Goal: Transaction & Acquisition: Purchase product/service

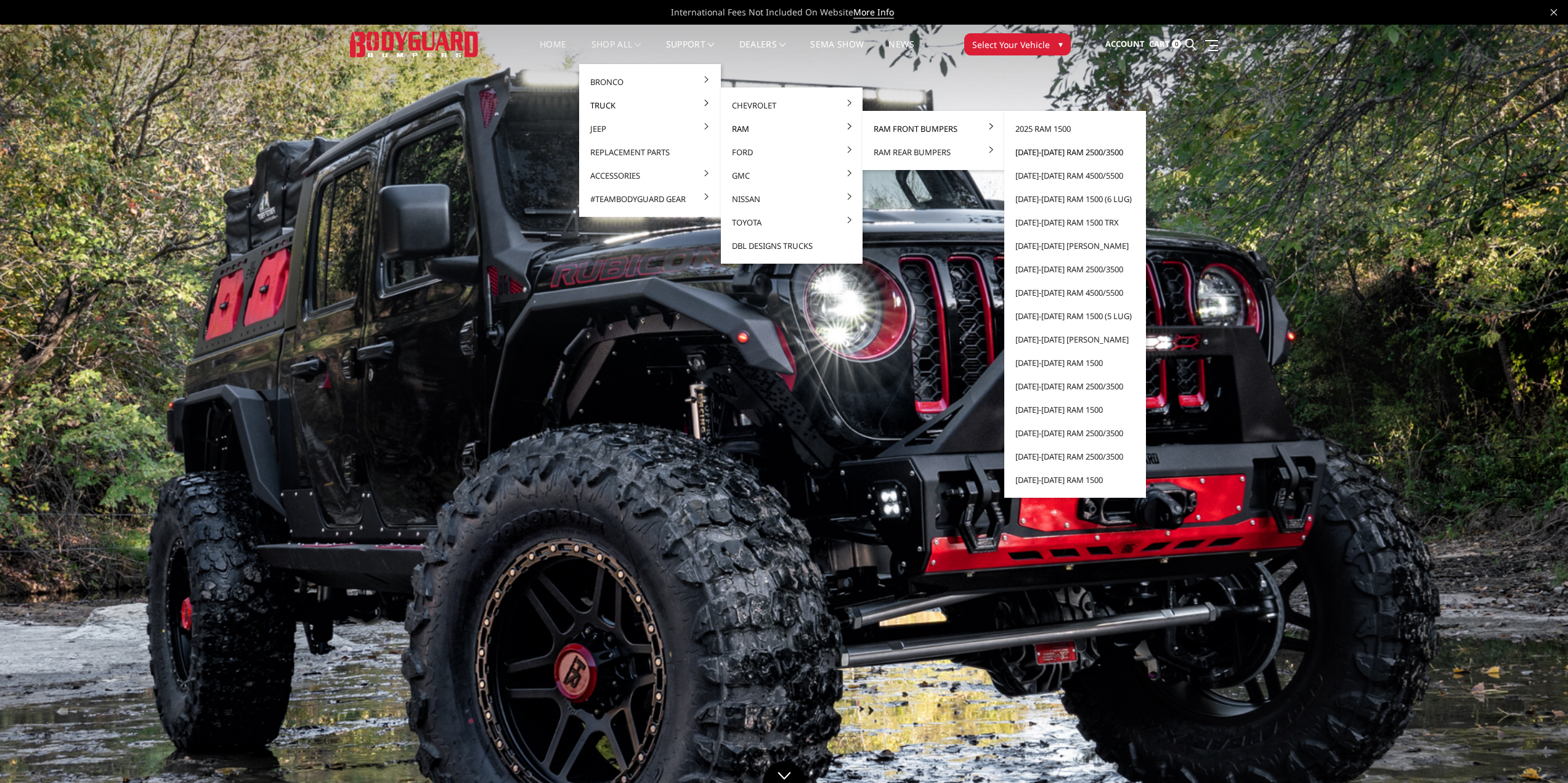
click at [1062, 151] on link "[DATE]-[DATE] Ram 2500/3500" at bounding box center [1075, 152] width 132 height 24
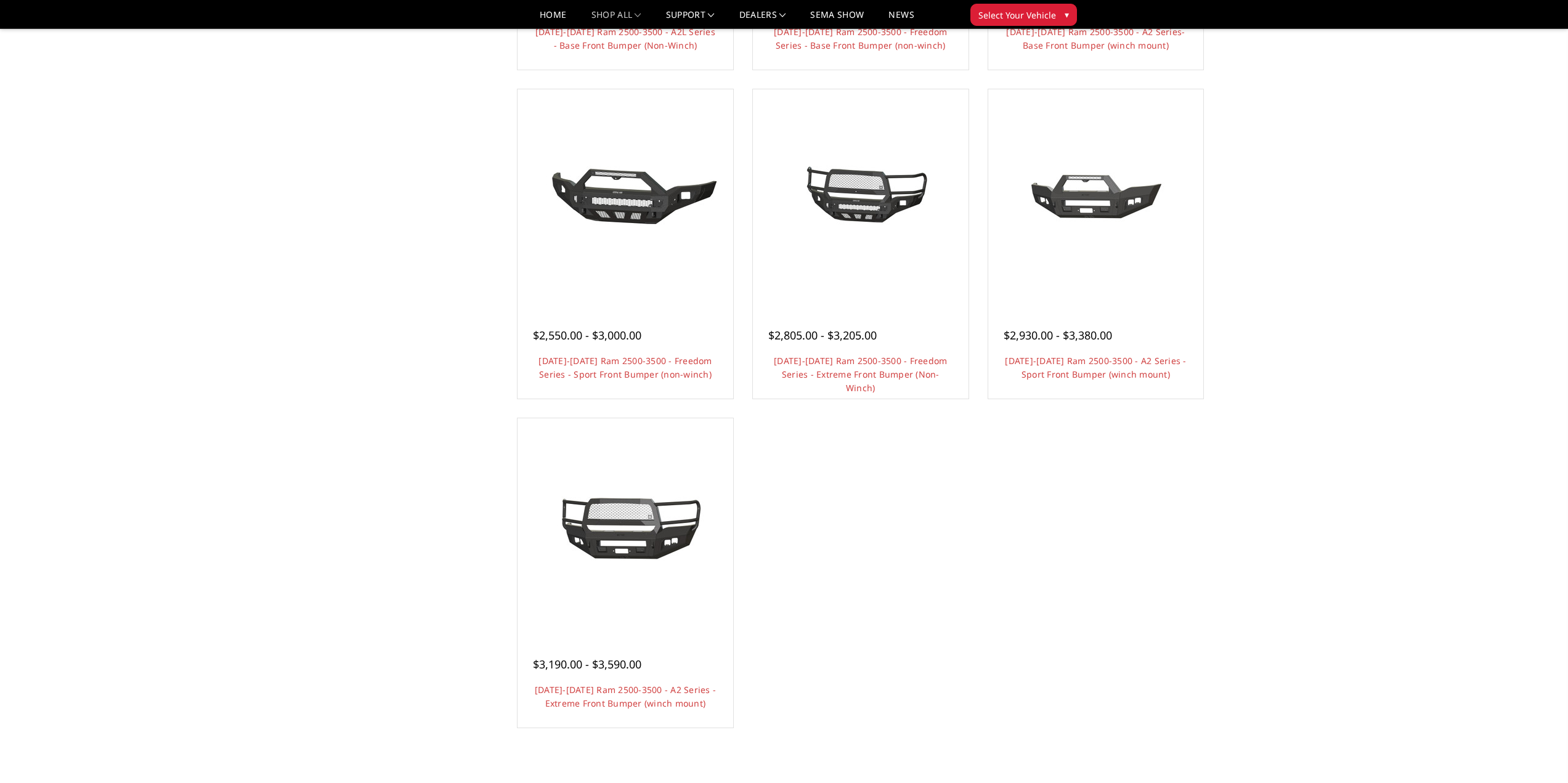
scroll to position [739, 0]
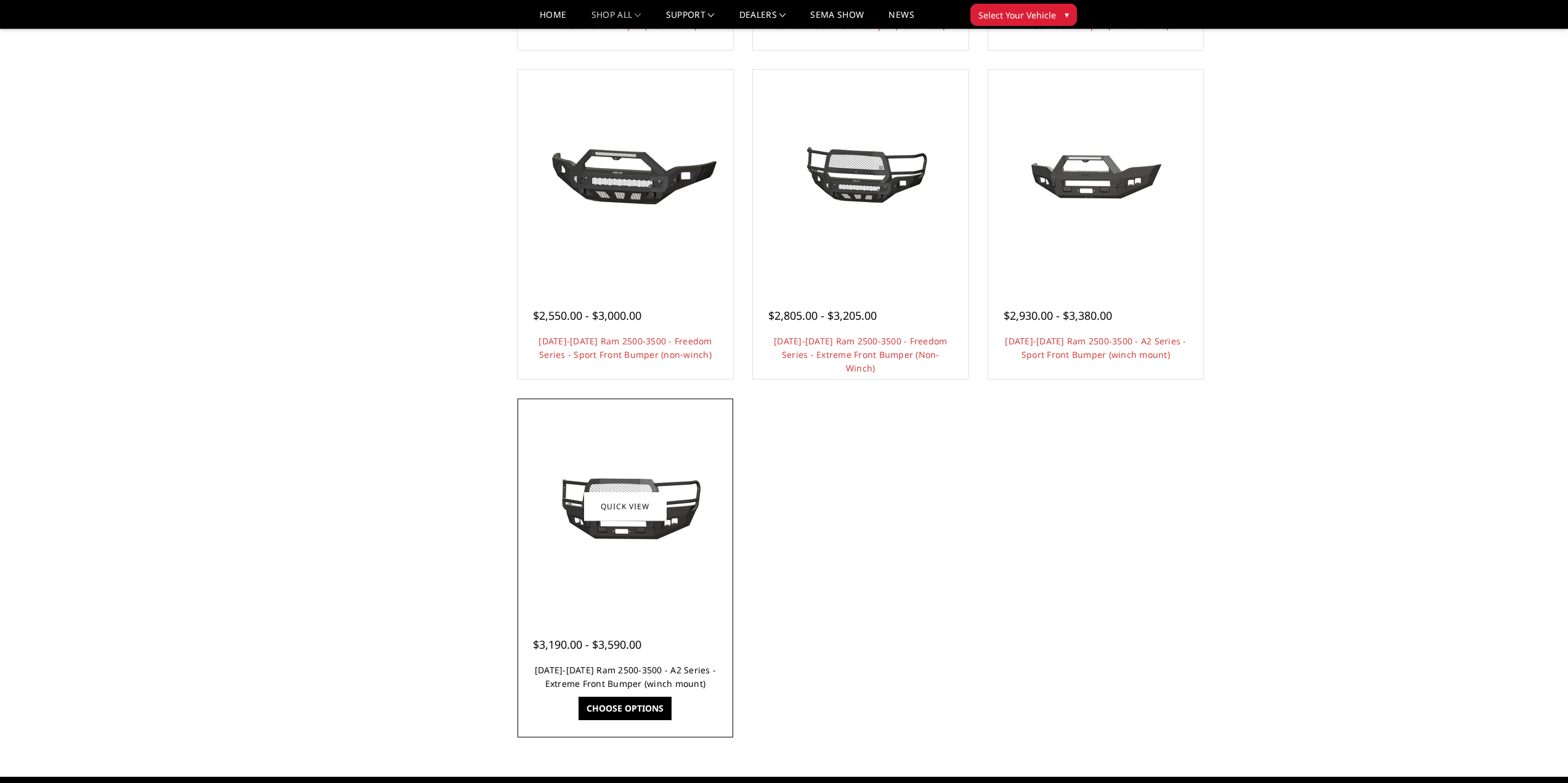
click at [612, 667] on link "[DATE]-[DATE] Ram 2500-3500 - A2 Series - Extreme Front Bumper (winch mount)" at bounding box center [625, 676] width 181 height 25
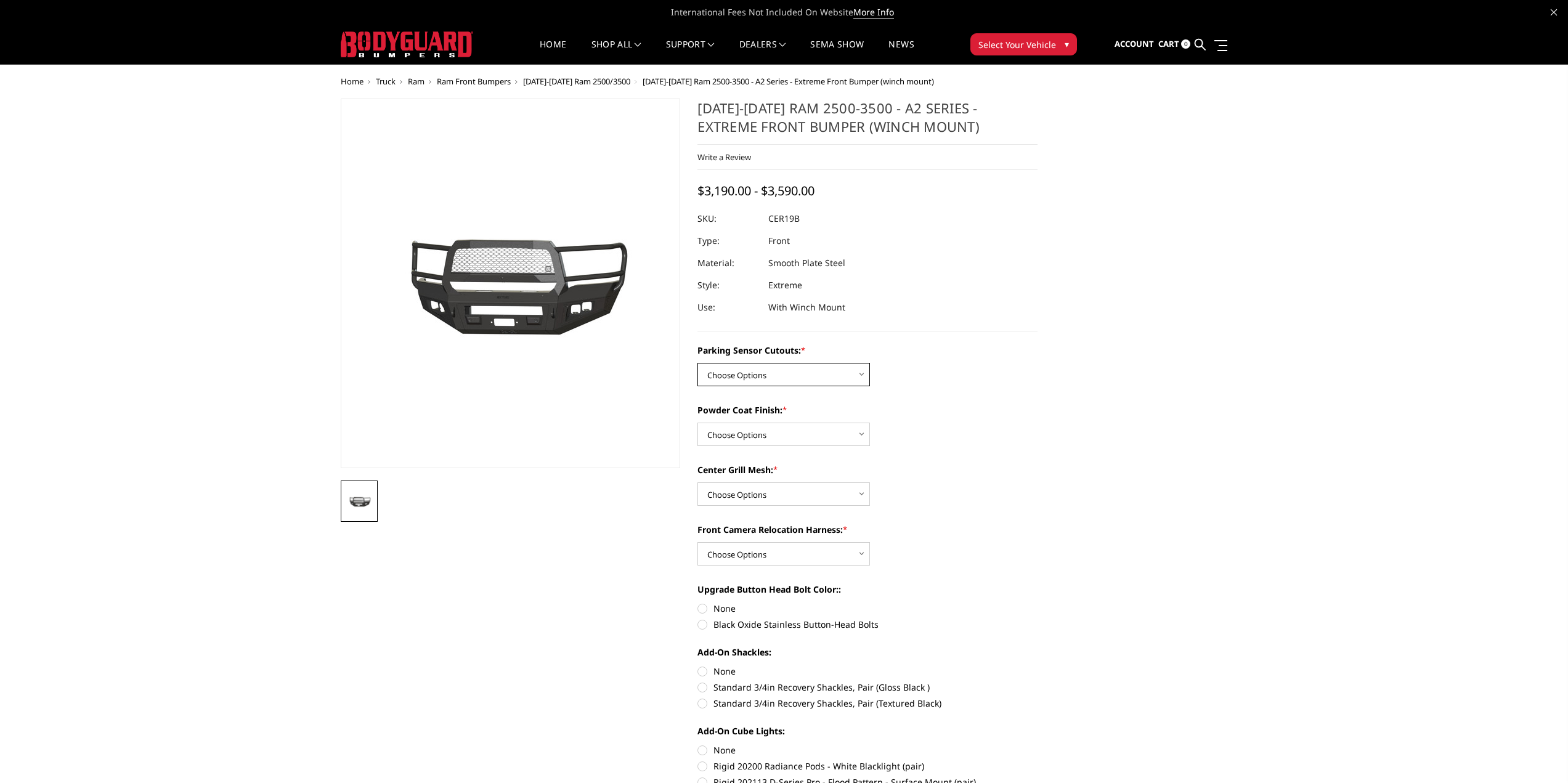
click at [810, 382] on select "Choose Options No - Without Parking Sensor Cutouts Yes - With Parking Sensor Cu…" at bounding box center [784, 375] width 173 height 24
select select "1879"
click at [698, 363] on select "Choose Options No - Without Parking Sensor Cutouts Yes - With Parking Sensor Cu…" at bounding box center [784, 375] width 173 height 24
click at [754, 438] on select "Choose Options Bare Metal Textured Black Powder Coat" at bounding box center [784, 434] width 173 height 24
click at [698, 422] on select "Choose Options Bare Metal Textured Black Powder Coat" at bounding box center [784, 434] width 173 height 24
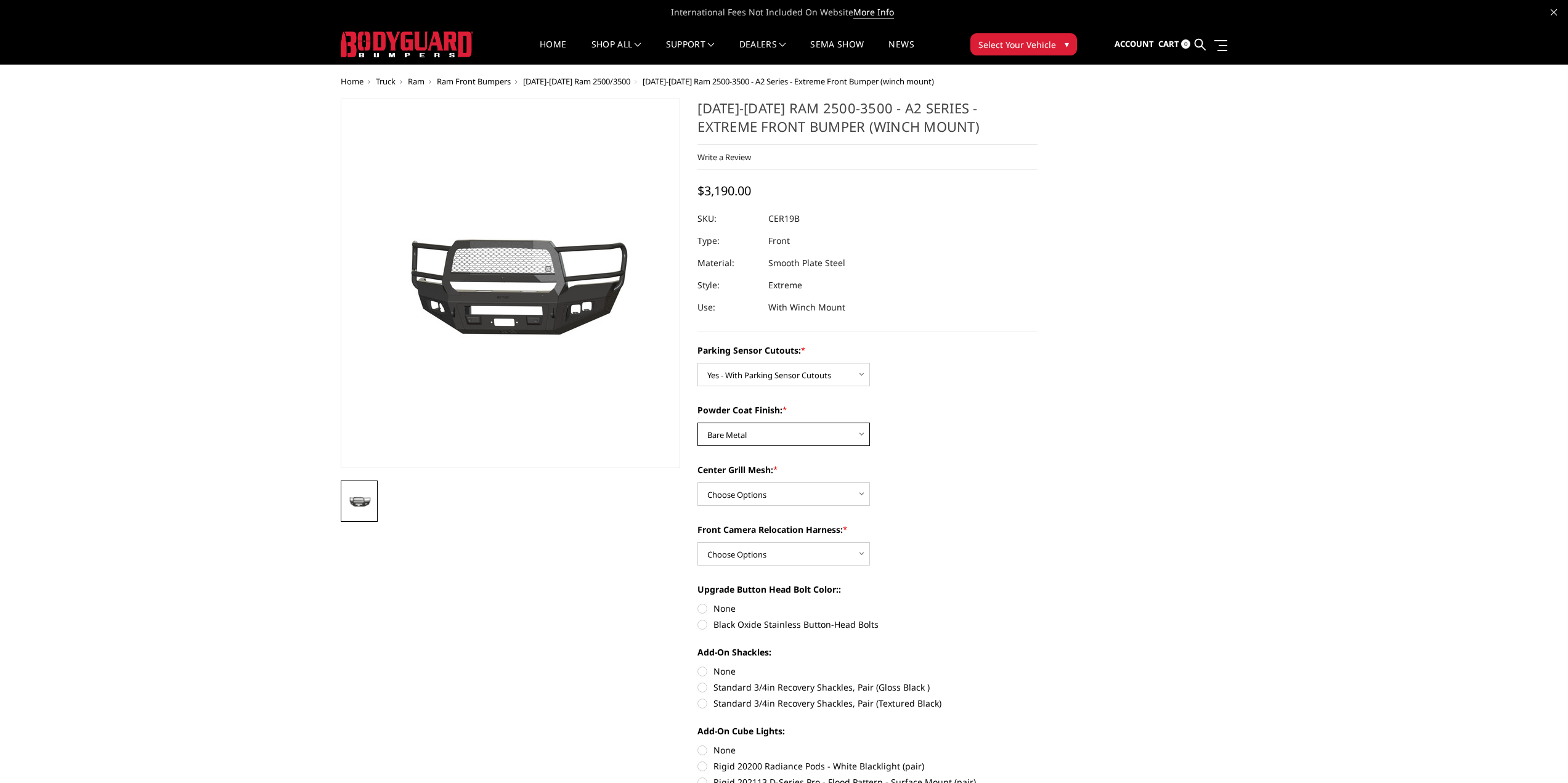
click at [761, 433] on select "Choose Options Bare Metal Textured Black Powder Coat" at bounding box center [784, 434] width 173 height 24
select select "1881"
click at [698, 422] on select "Choose Options Bare Metal Textured Black Powder Coat" at bounding box center [784, 434] width 173 height 24
click at [769, 499] on select "Choose Options WITH Center Grill Mesh WITHOUT Center Grill Mesh" at bounding box center [784, 494] width 173 height 24
select select "1883"
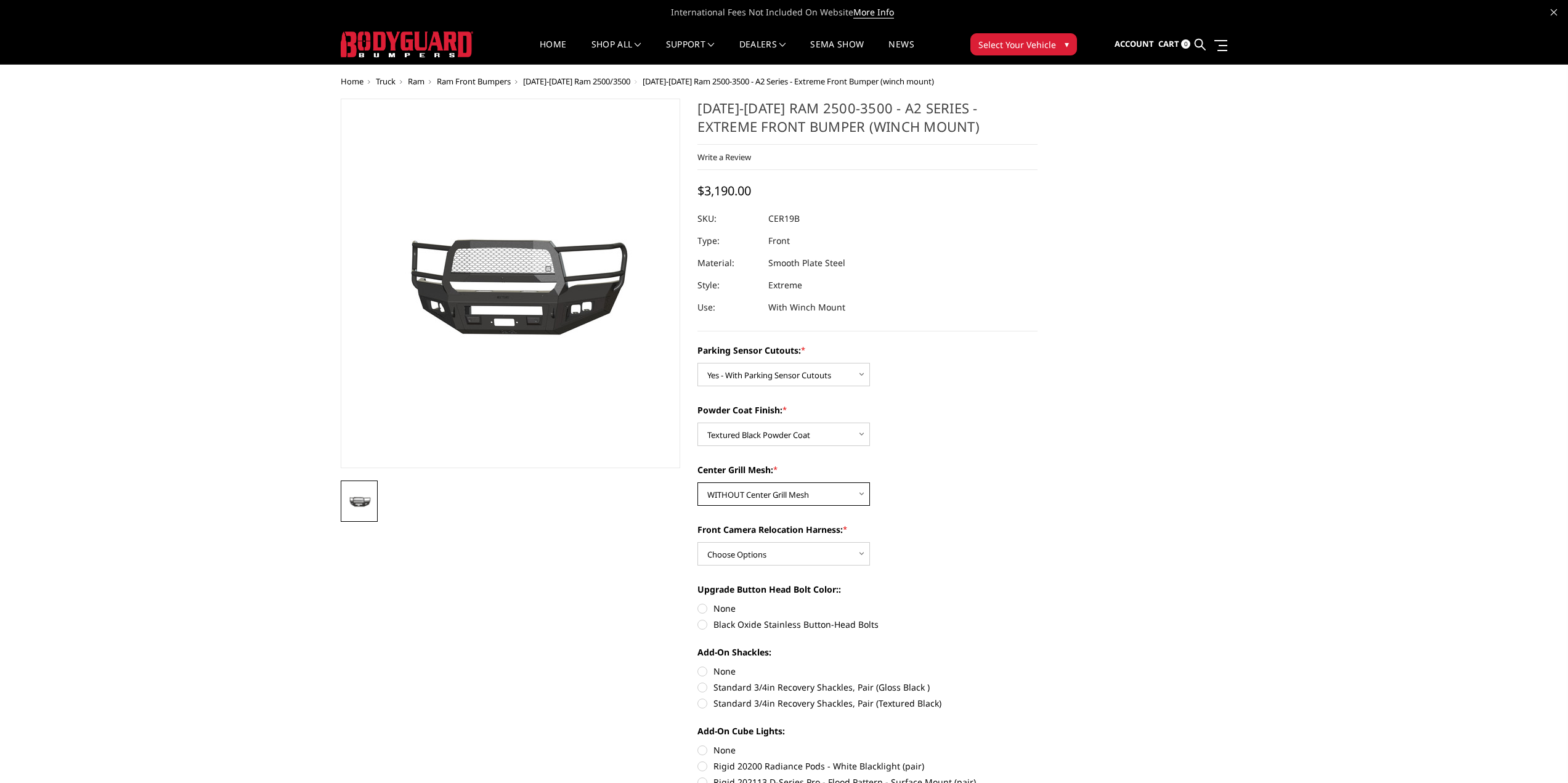
click at [698, 482] on select "Choose Options WITH Center Grill Mesh WITHOUT Center Grill Mesh" at bounding box center [784, 494] width 173 height 24
click at [779, 552] on select "Choose Options WITH Front Camera Relocation Harness WITHOUT Front Camera Reloca…" at bounding box center [784, 554] width 173 height 24
click at [698, 542] on select "Choose Options WITH Front Camera Relocation Harness WITHOUT Front Camera Reloca…" at bounding box center [784, 554] width 173 height 24
click at [776, 553] on select "Choose Options WITH Front Camera Relocation Harness WITHOUT Front Camera Reloca…" at bounding box center [784, 554] width 173 height 24
select select "1885"
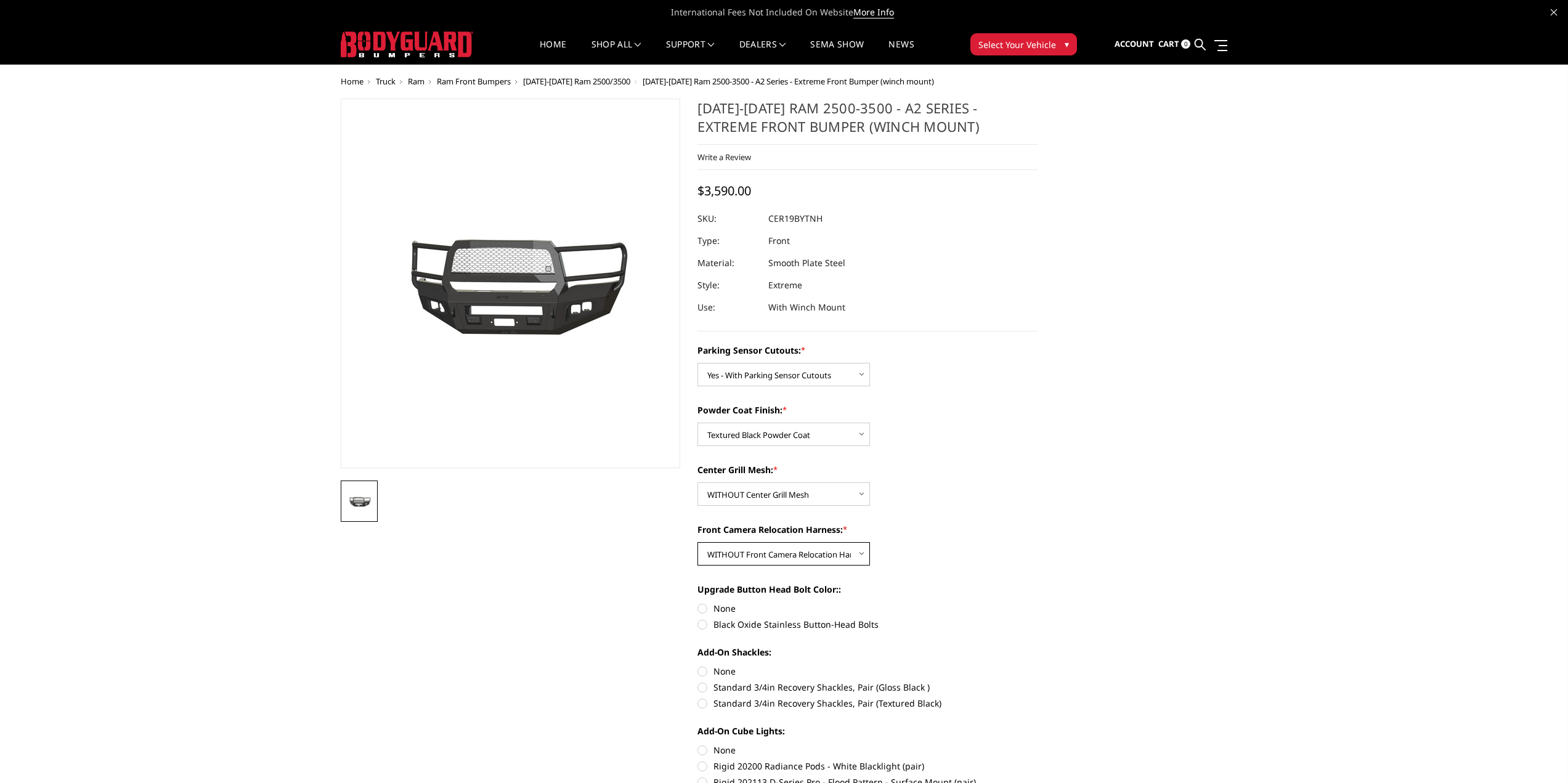
click at [698, 542] on select "Choose Options WITH Front Camera Relocation Harness WITHOUT Front Camera Reloca…" at bounding box center [784, 554] width 173 height 24
click at [770, 435] on select "Choose Options Bare Metal Textured Black Powder Coat" at bounding box center [784, 434] width 173 height 24
select select "1880"
click at [698, 422] on select "Choose Options Bare Metal Textured Black Powder Coat" at bounding box center [784, 434] width 173 height 24
click at [815, 553] on select "Choose Options WITH Front Camera Relocation Harness WITHOUT Front Camera Reloca…" at bounding box center [784, 554] width 173 height 24
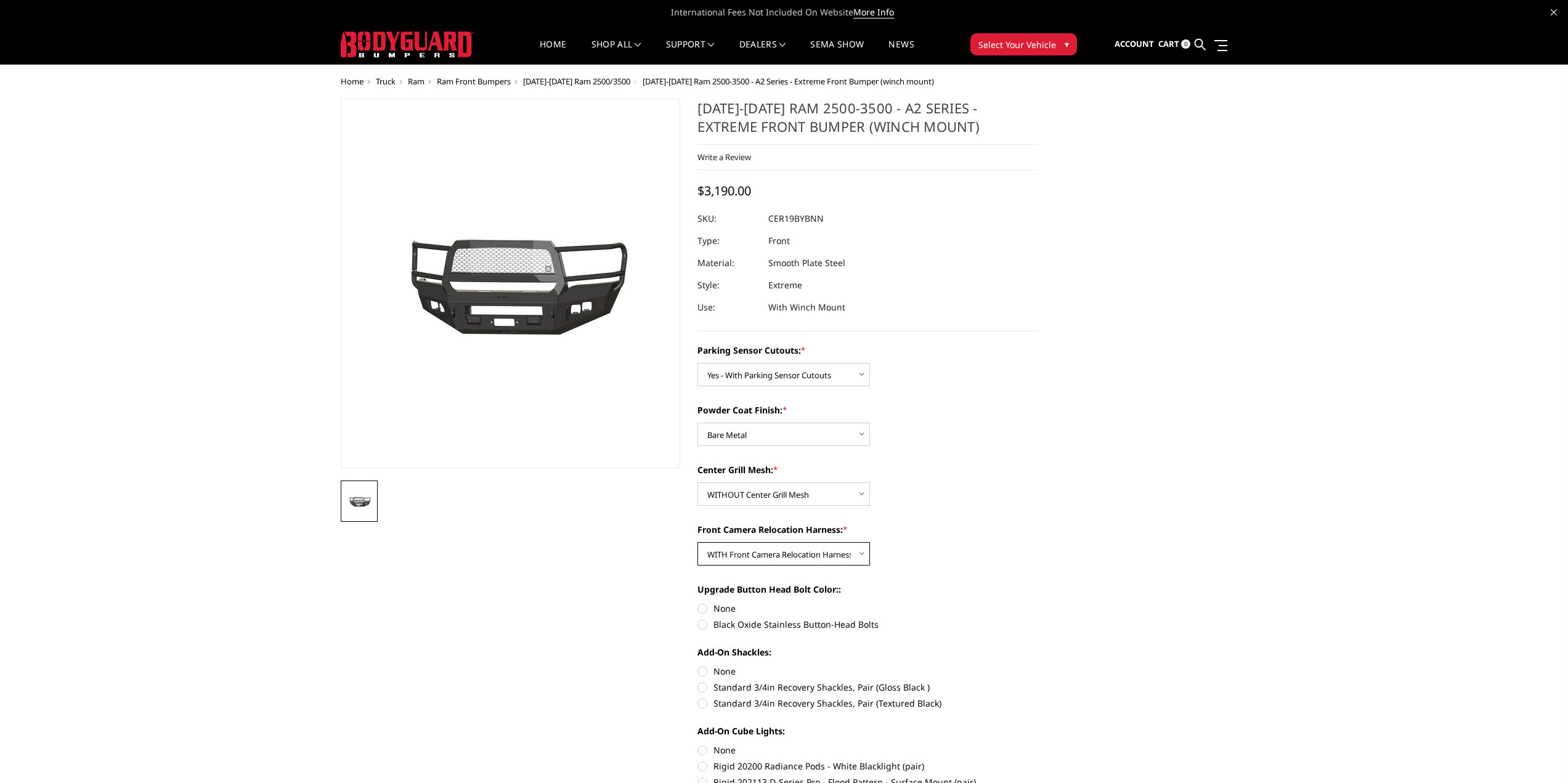
click at [698, 542] on select "Choose Options WITH Front Camera Relocation Harness WITHOUT Front Camera Reloca…" at bounding box center [784, 554] width 173 height 24
click at [749, 553] on select "Choose Options WITH Front Camera Relocation Harness WITHOUT Front Camera Reloca…" at bounding box center [784, 554] width 173 height 24
select select "1885"
click at [698, 542] on select "Choose Options WITH Front Camera Relocation Harness WITHOUT Front Camera Reloca…" at bounding box center [784, 554] width 173 height 24
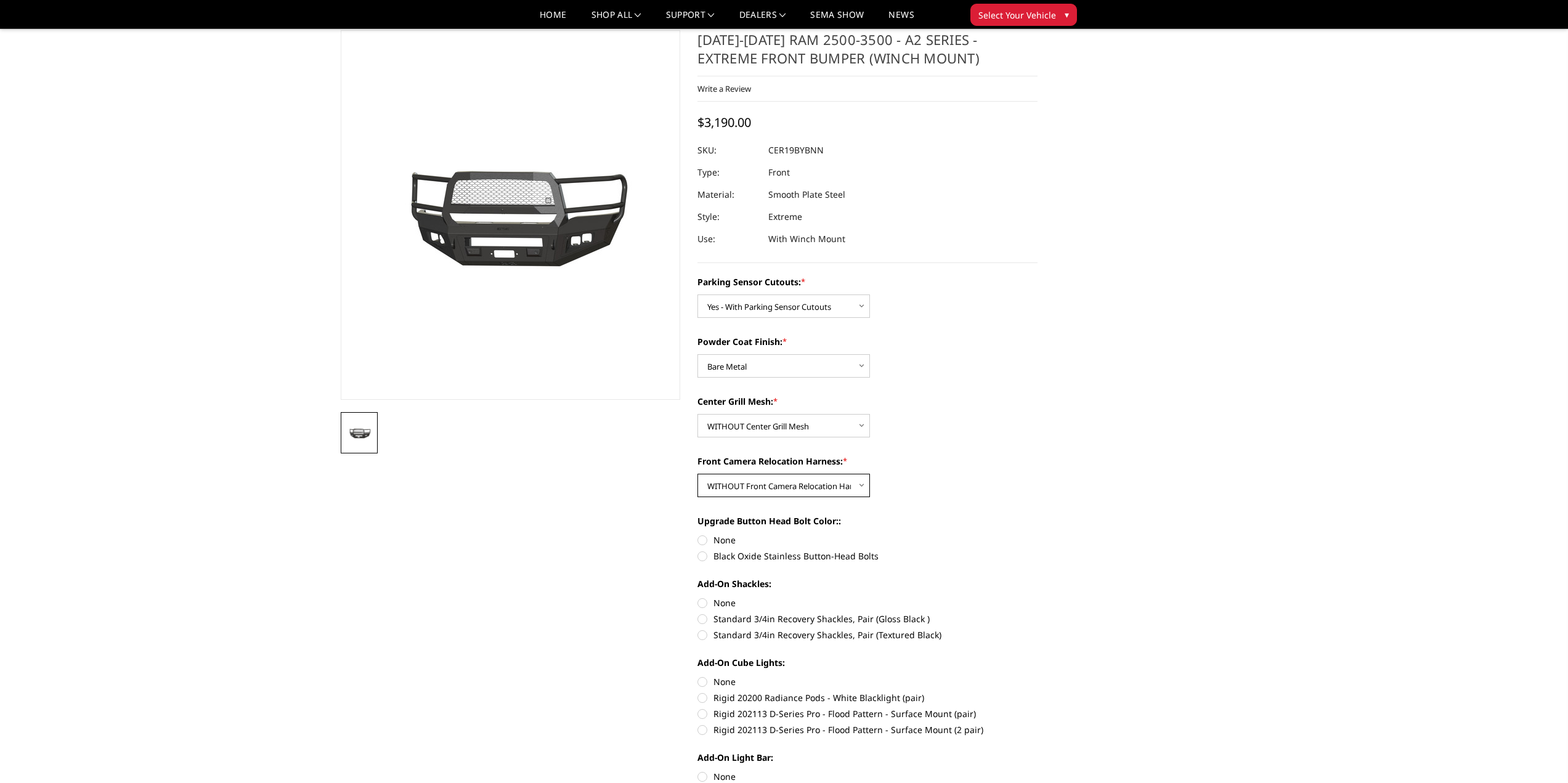
scroll to position [62, 0]
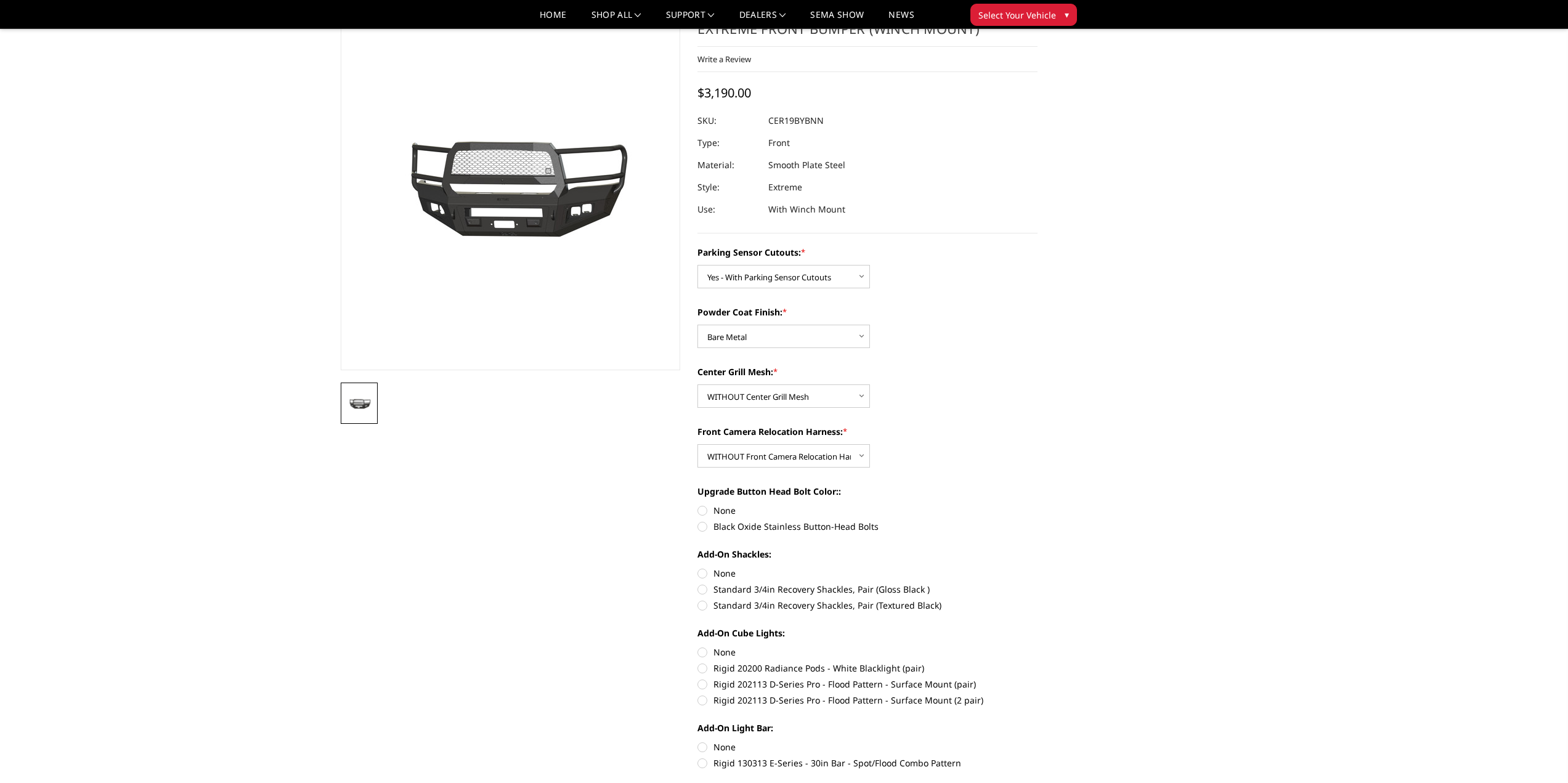
click at [702, 509] on label "None" at bounding box center [868, 510] width 340 height 13
click at [698, 505] on input "None" at bounding box center [698, 504] width 1 height 1
radio input "true"
click at [703, 572] on label "None" at bounding box center [868, 572] width 340 height 13
click at [698, 567] on input "None" at bounding box center [698, 566] width 1 height 1
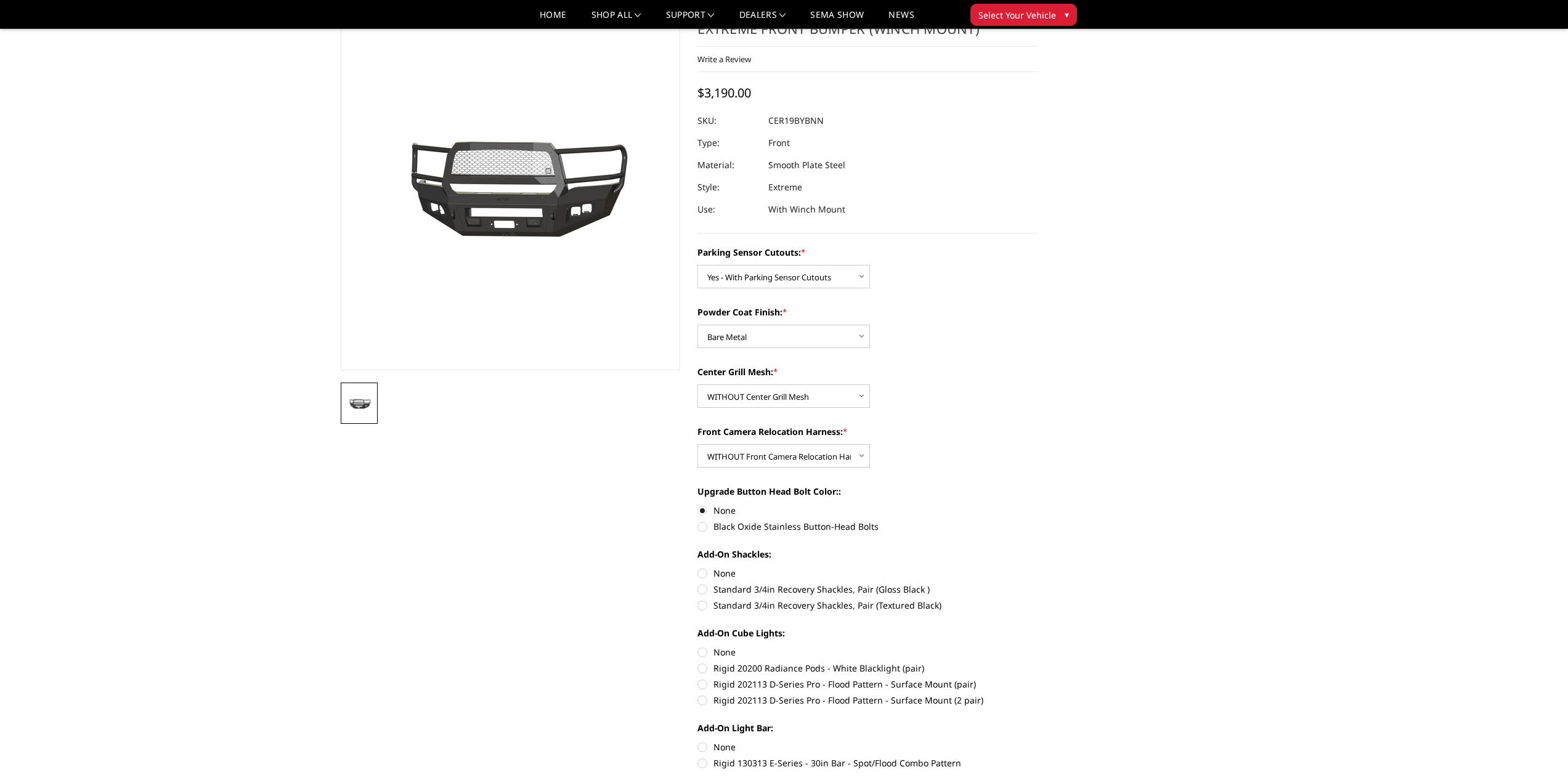
radio input "true"
click at [704, 651] on label "None" at bounding box center [868, 651] width 340 height 13
click at [698, 646] on input "None" at bounding box center [698, 645] width 1 height 1
radio input "true"
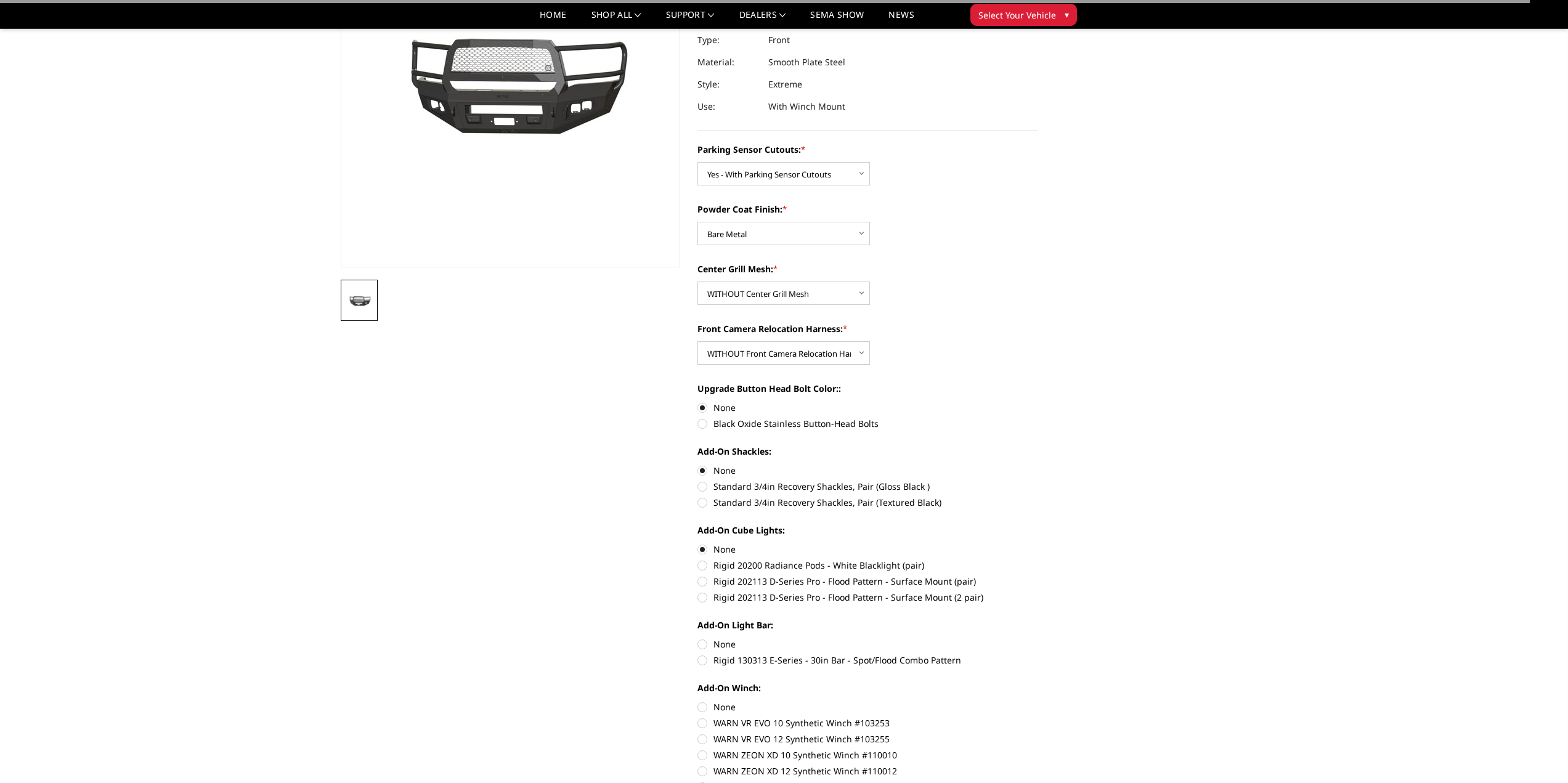
scroll to position [185, 0]
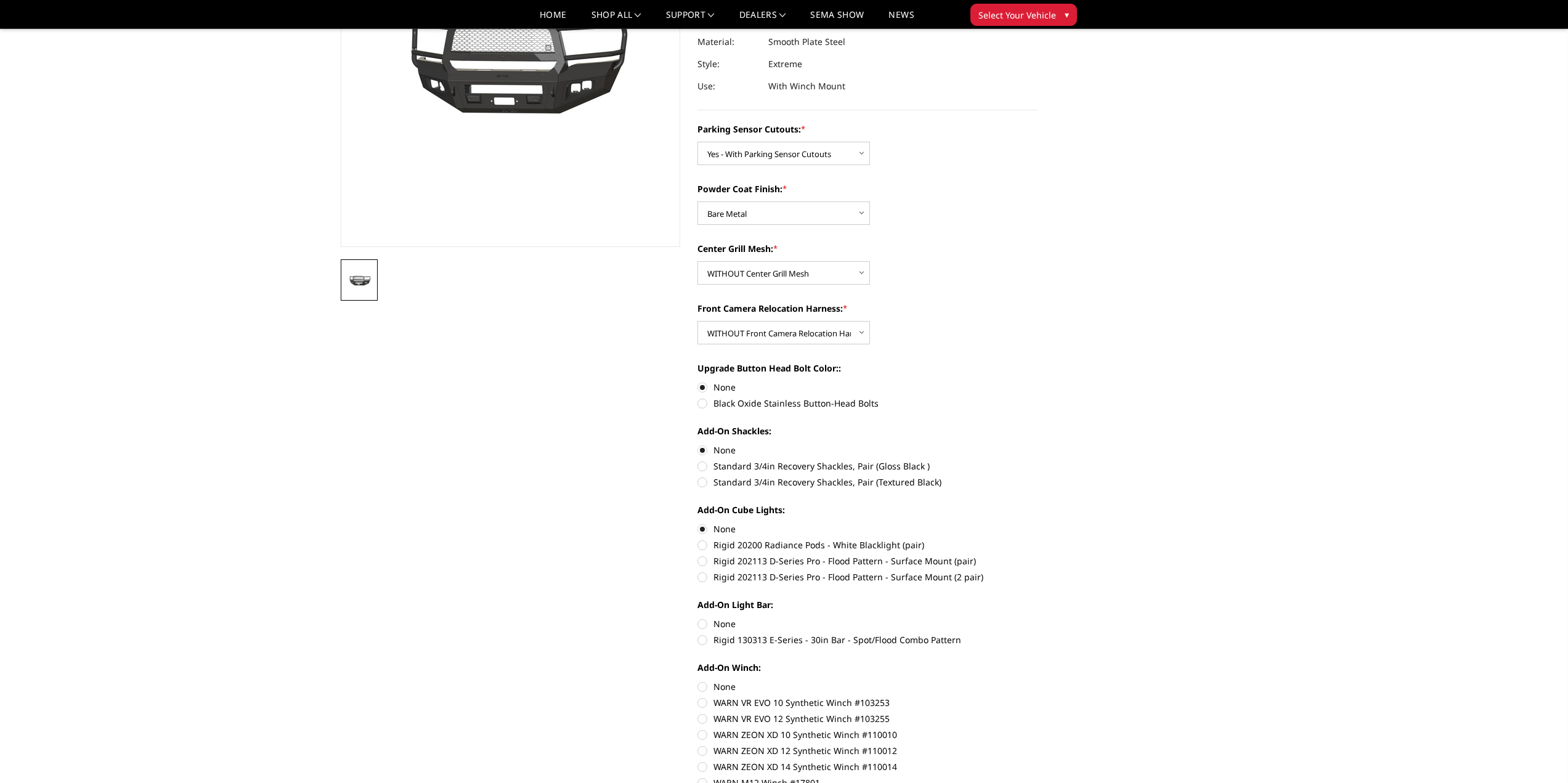
click at [703, 620] on label "None" at bounding box center [868, 623] width 340 height 13
click at [698, 618] on input "None" at bounding box center [698, 617] width 1 height 1
radio input "true"
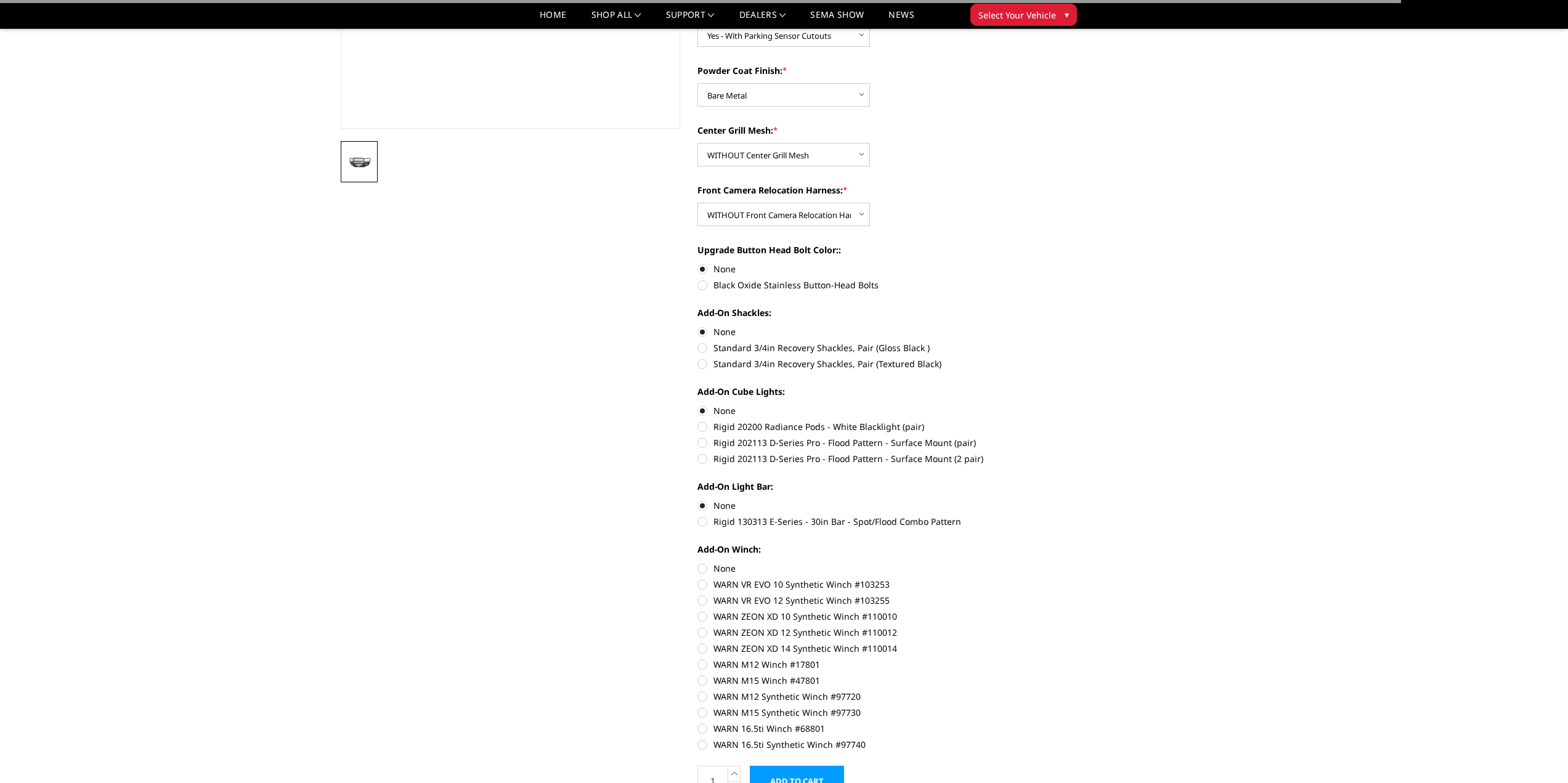
scroll to position [308, 0]
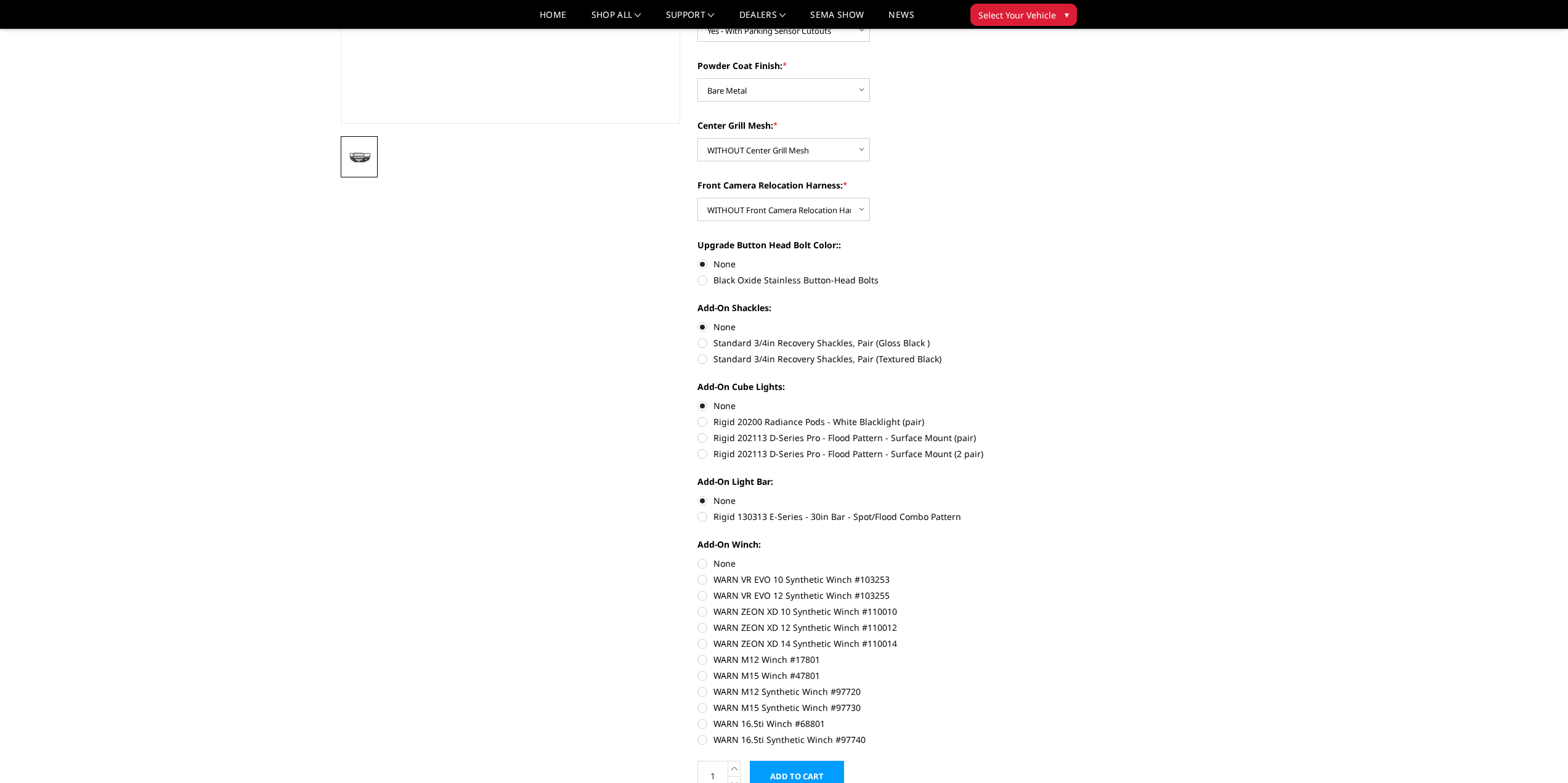
click at [704, 563] on label "None" at bounding box center [868, 563] width 340 height 13
click at [698, 557] on input "None" at bounding box center [698, 557] width 1 height 1
radio input "true"
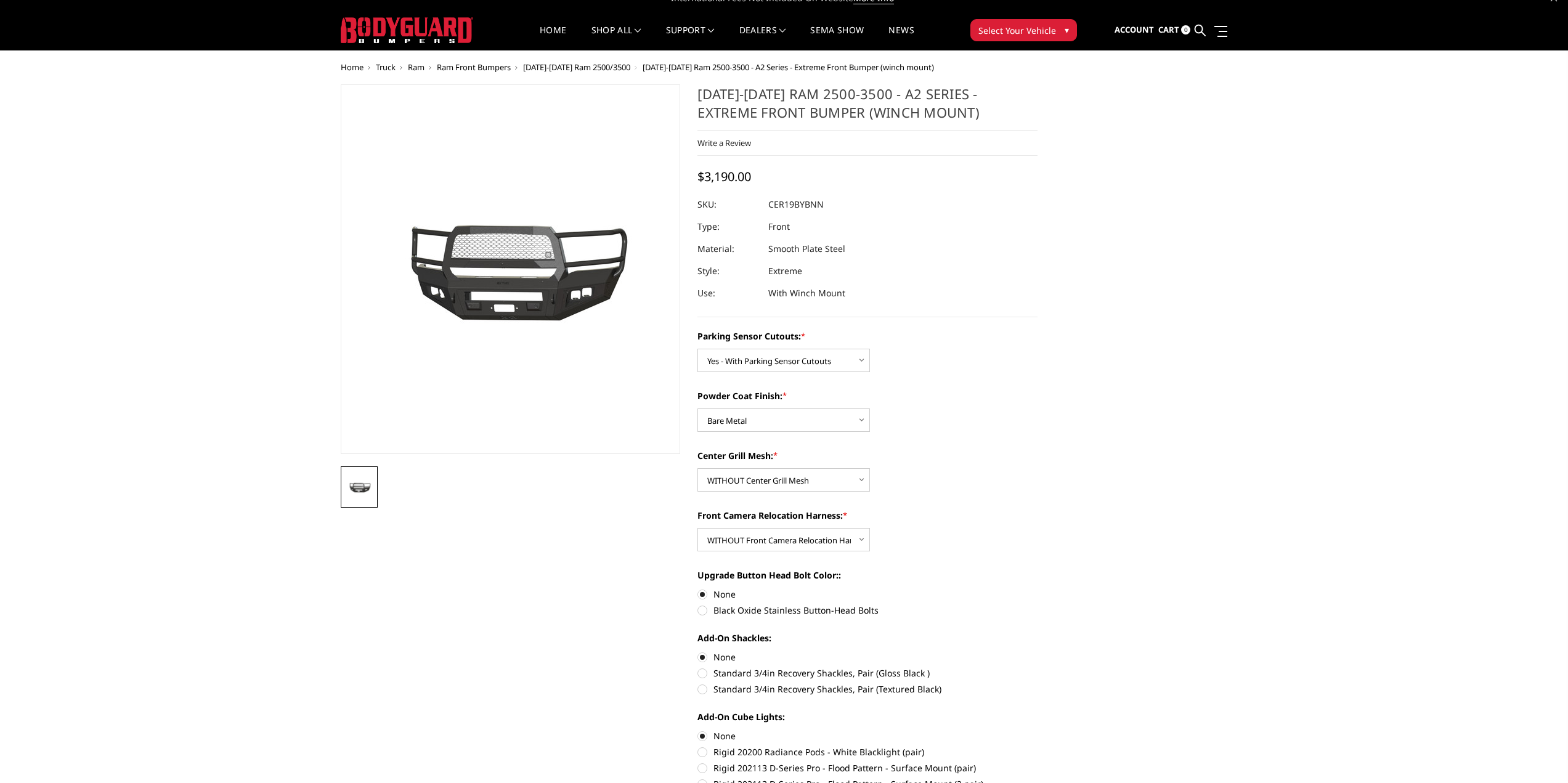
scroll to position [0, 0]
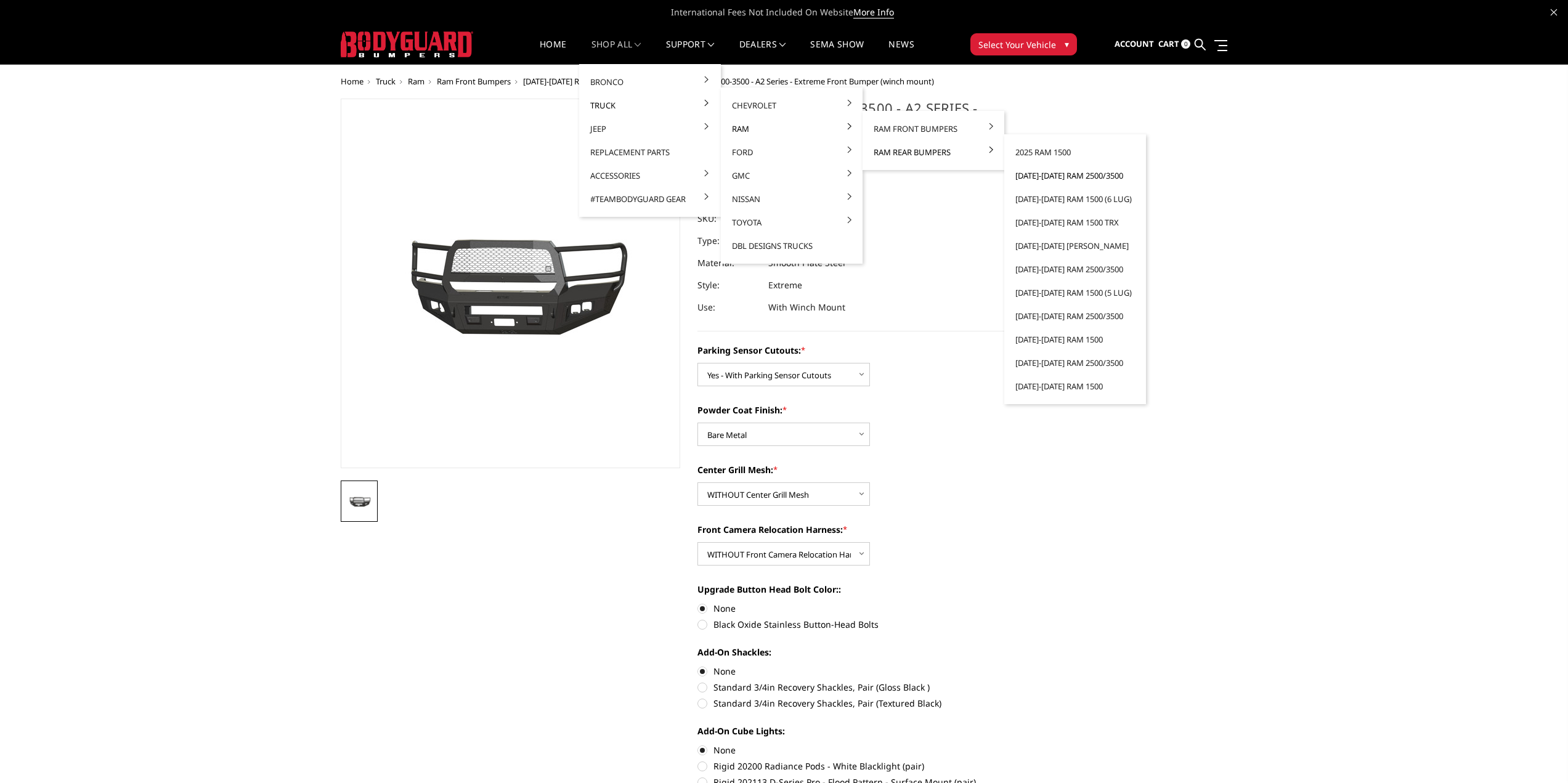
click at [1070, 178] on link "[DATE]-[DATE] Ram 2500/3500" at bounding box center [1075, 176] width 132 height 24
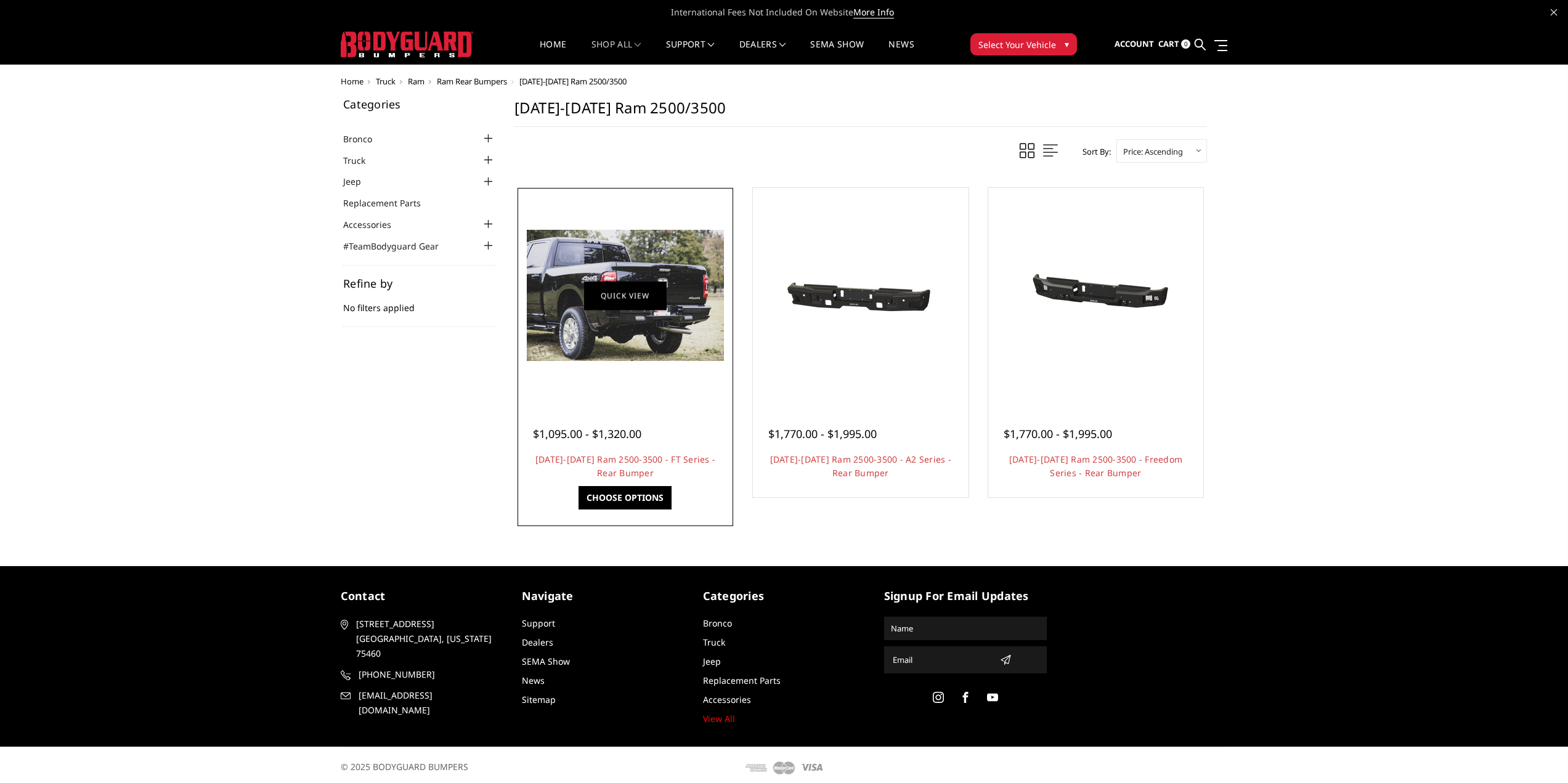
click at [640, 297] on link "Quick view" at bounding box center [625, 295] width 82 height 29
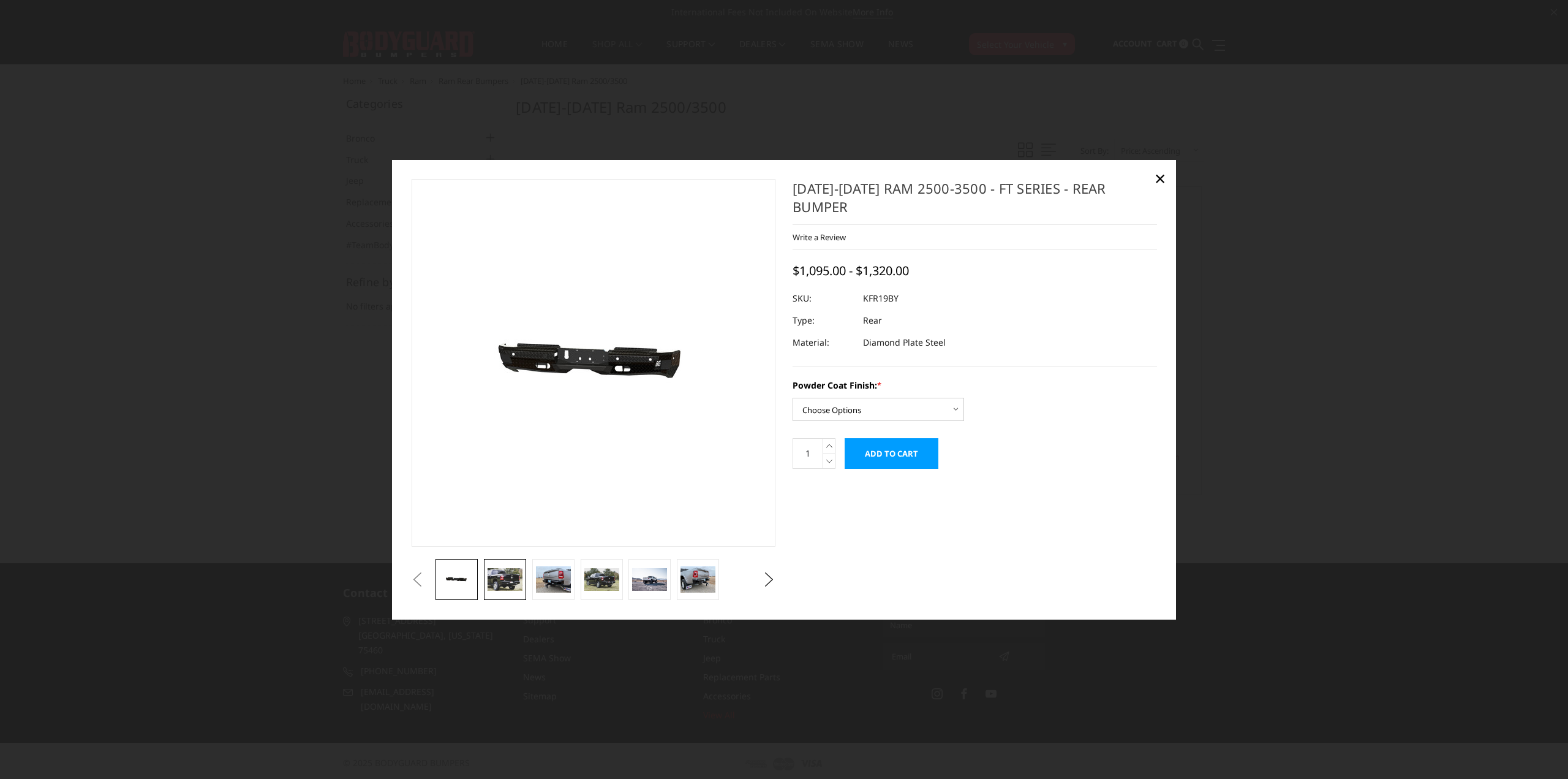
click at [500, 579] on img at bounding box center [504, 579] width 35 height 24
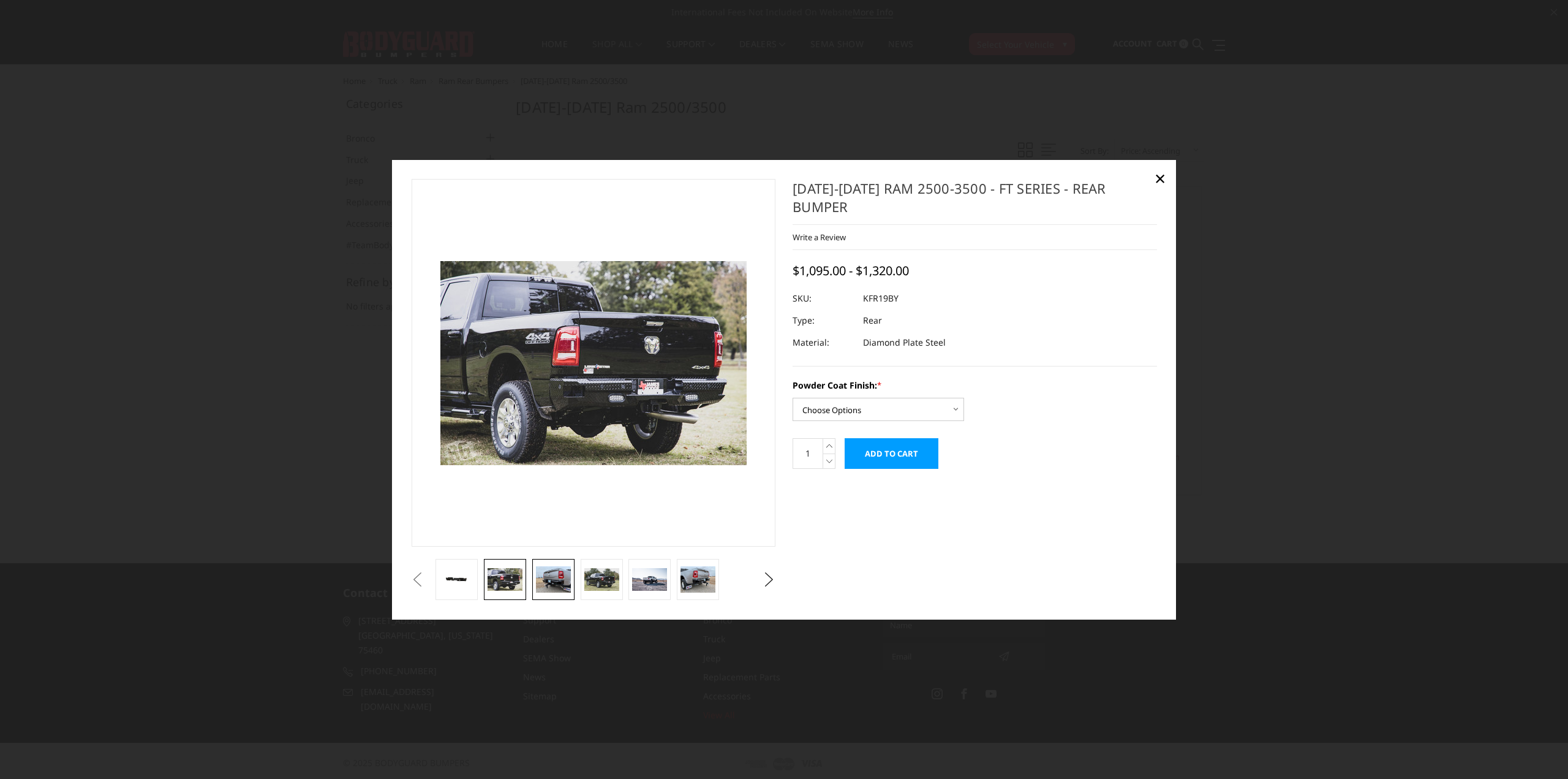
click at [550, 580] on img at bounding box center [553, 579] width 35 height 26
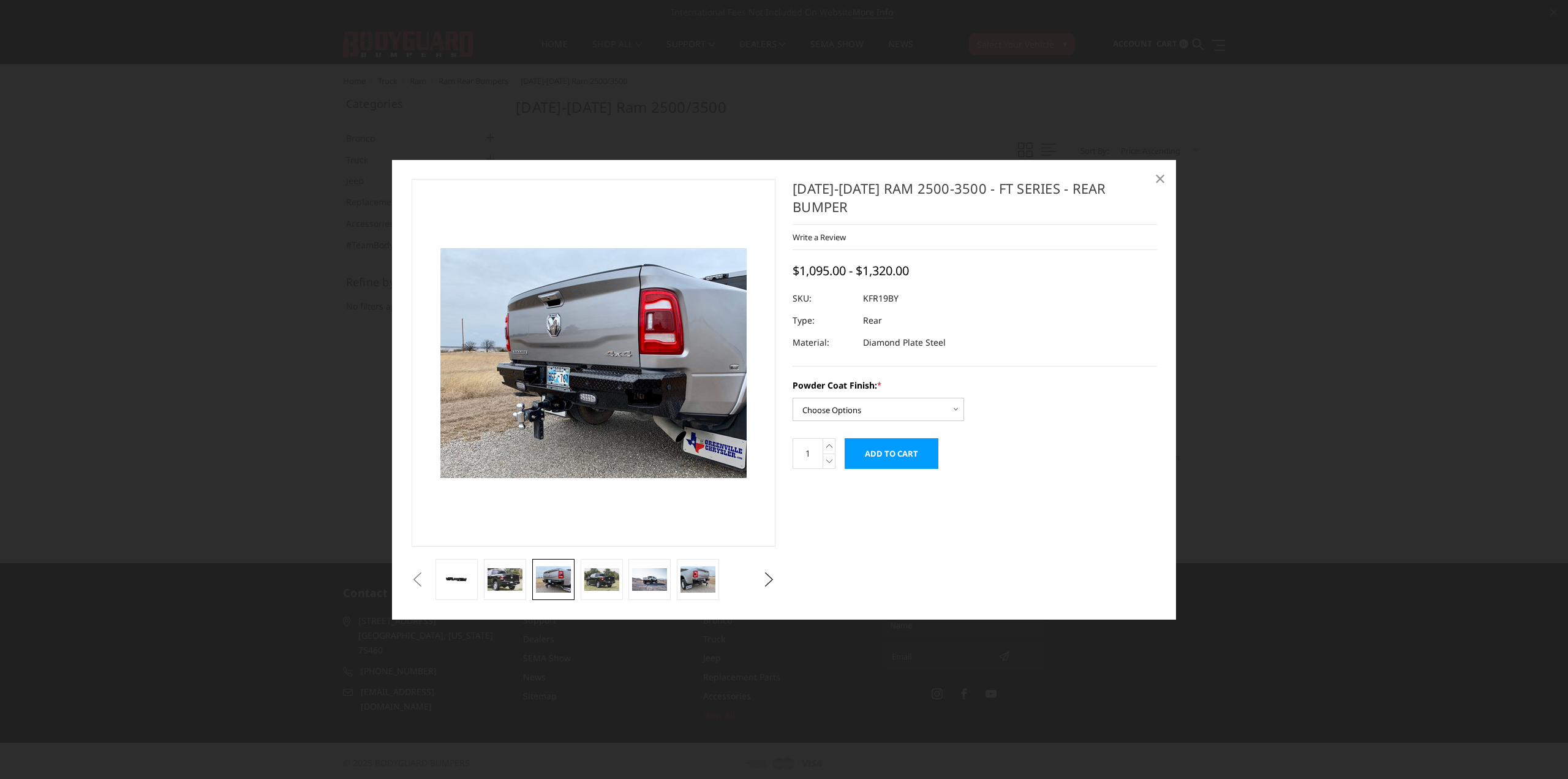
click at [1163, 177] on span "×" at bounding box center [1160, 178] width 11 height 26
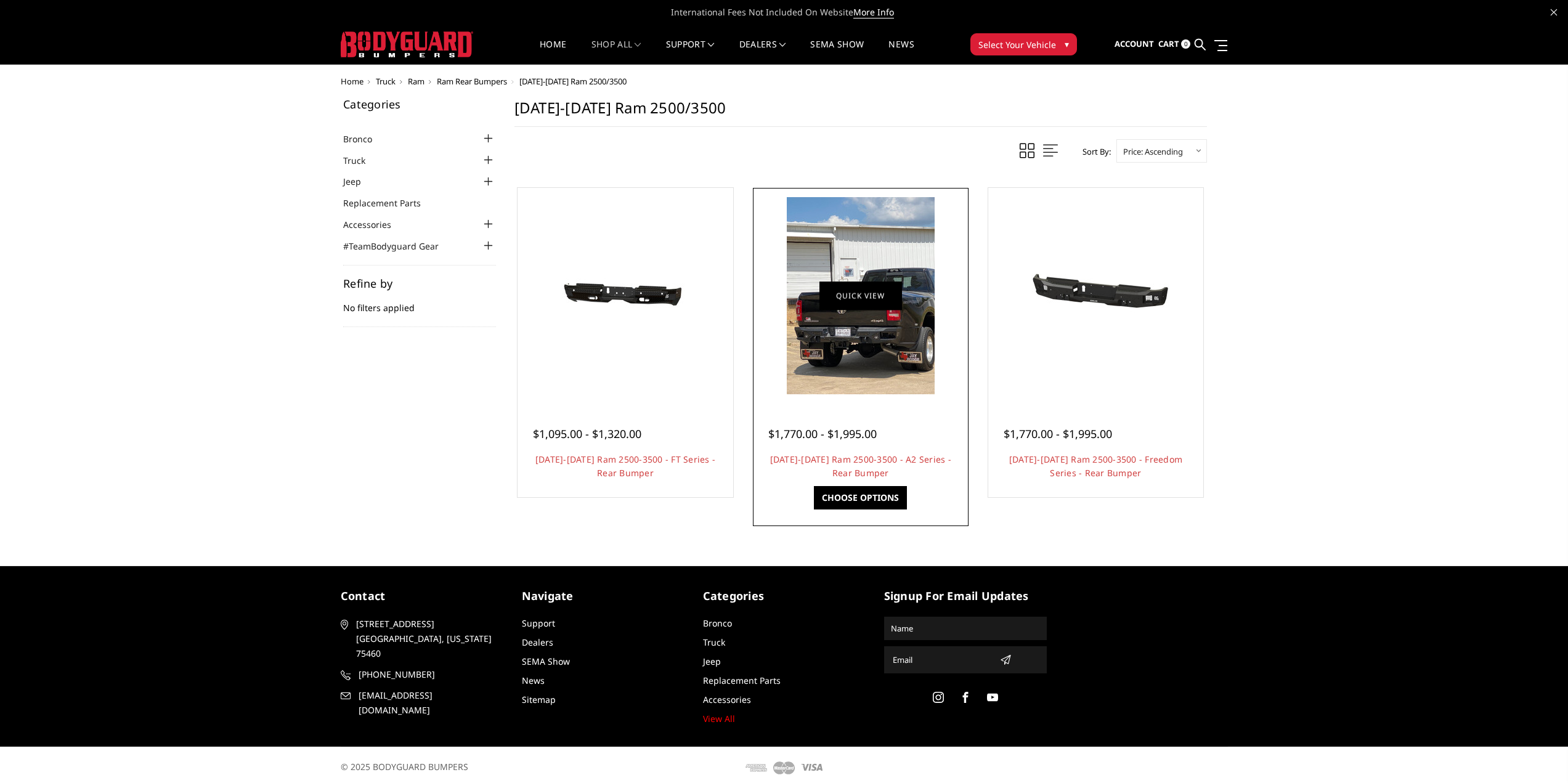
click at [845, 302] on link "Quick view" at bounding box center [860, 295] width 82 height 29
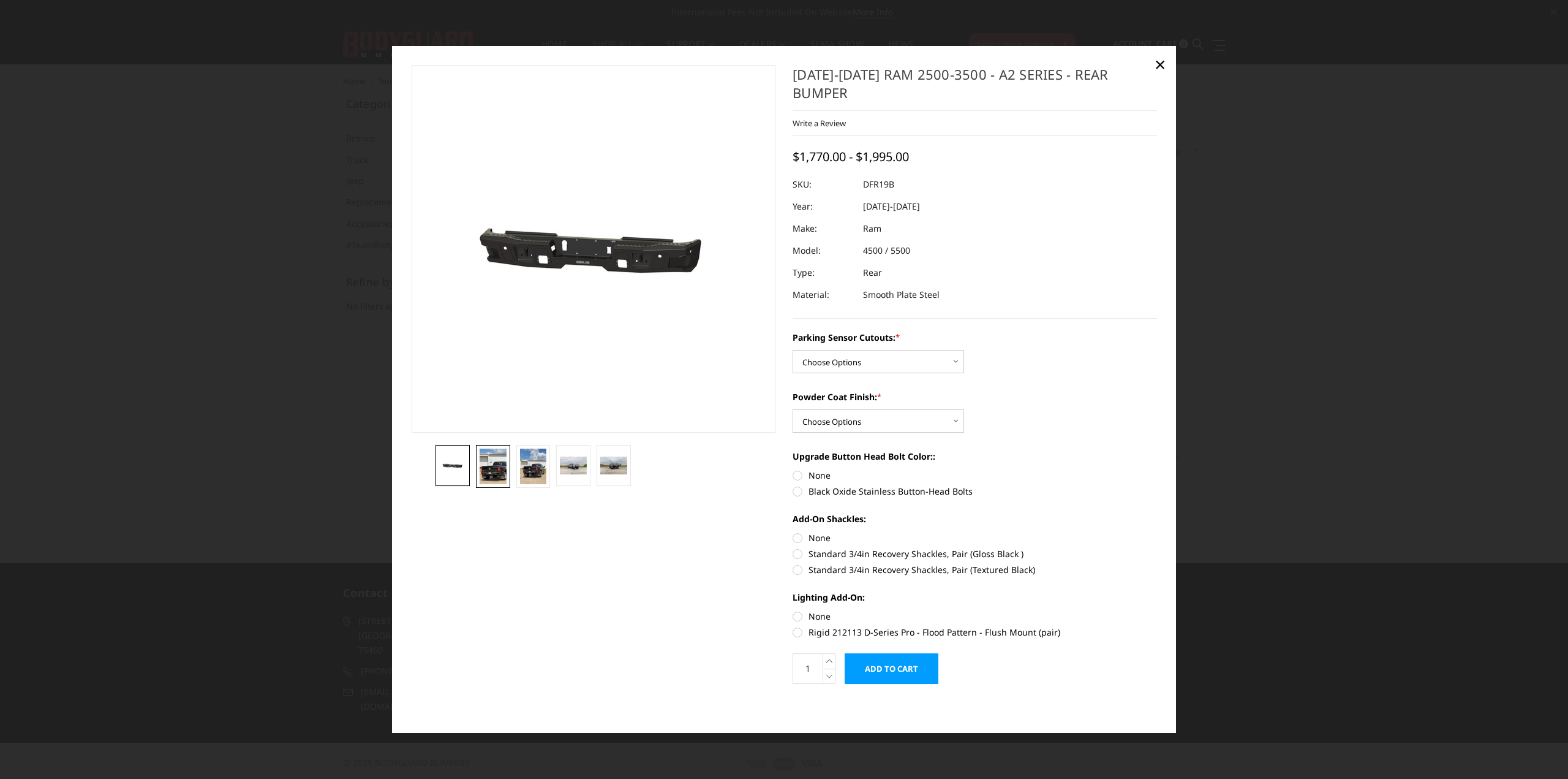
click at [491, 473] on img at bounding box center [493, 467] width 27 height 35
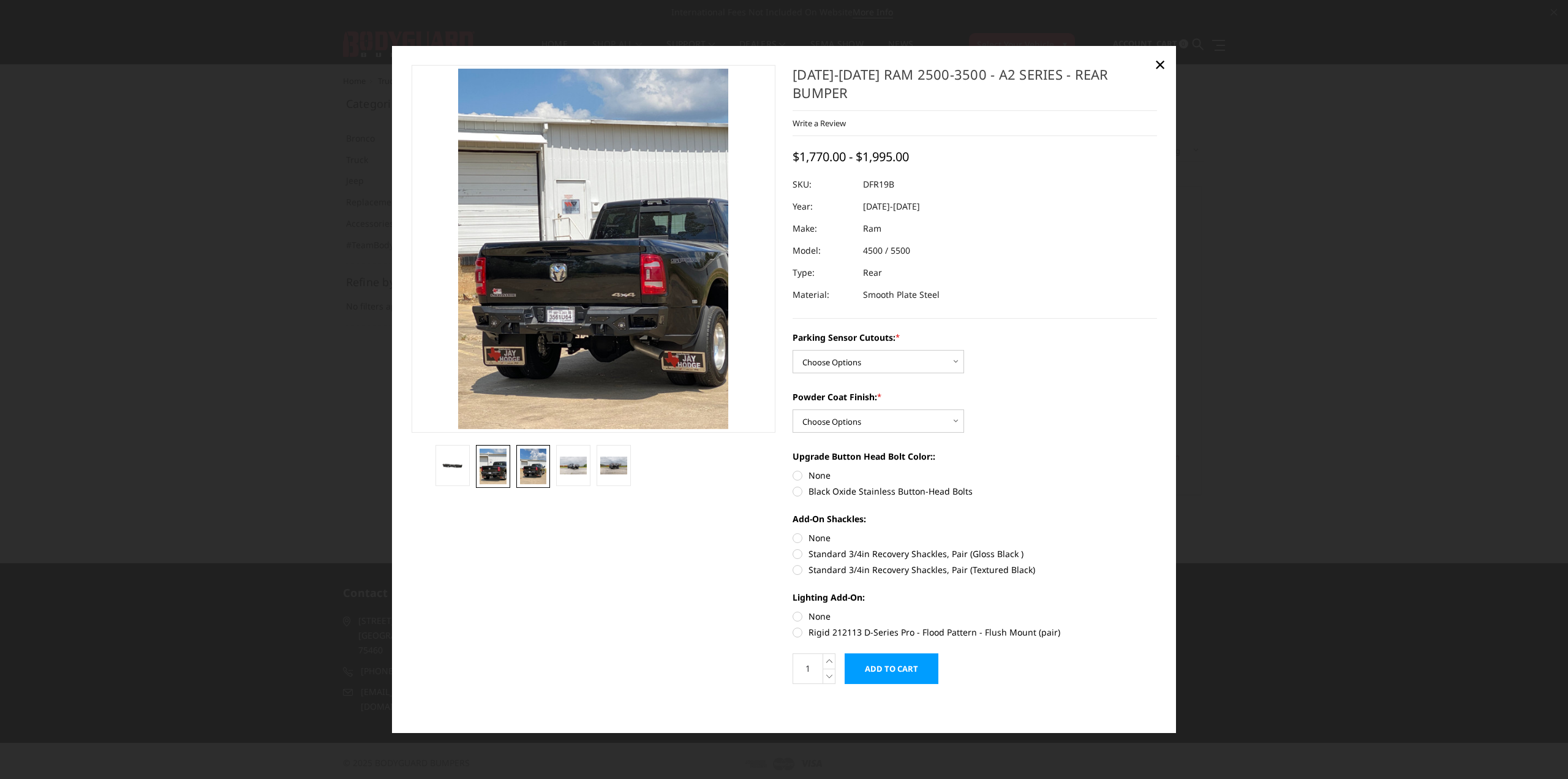
click at [532, 474] on img at bounding box center [534, 467] width 27 height 35
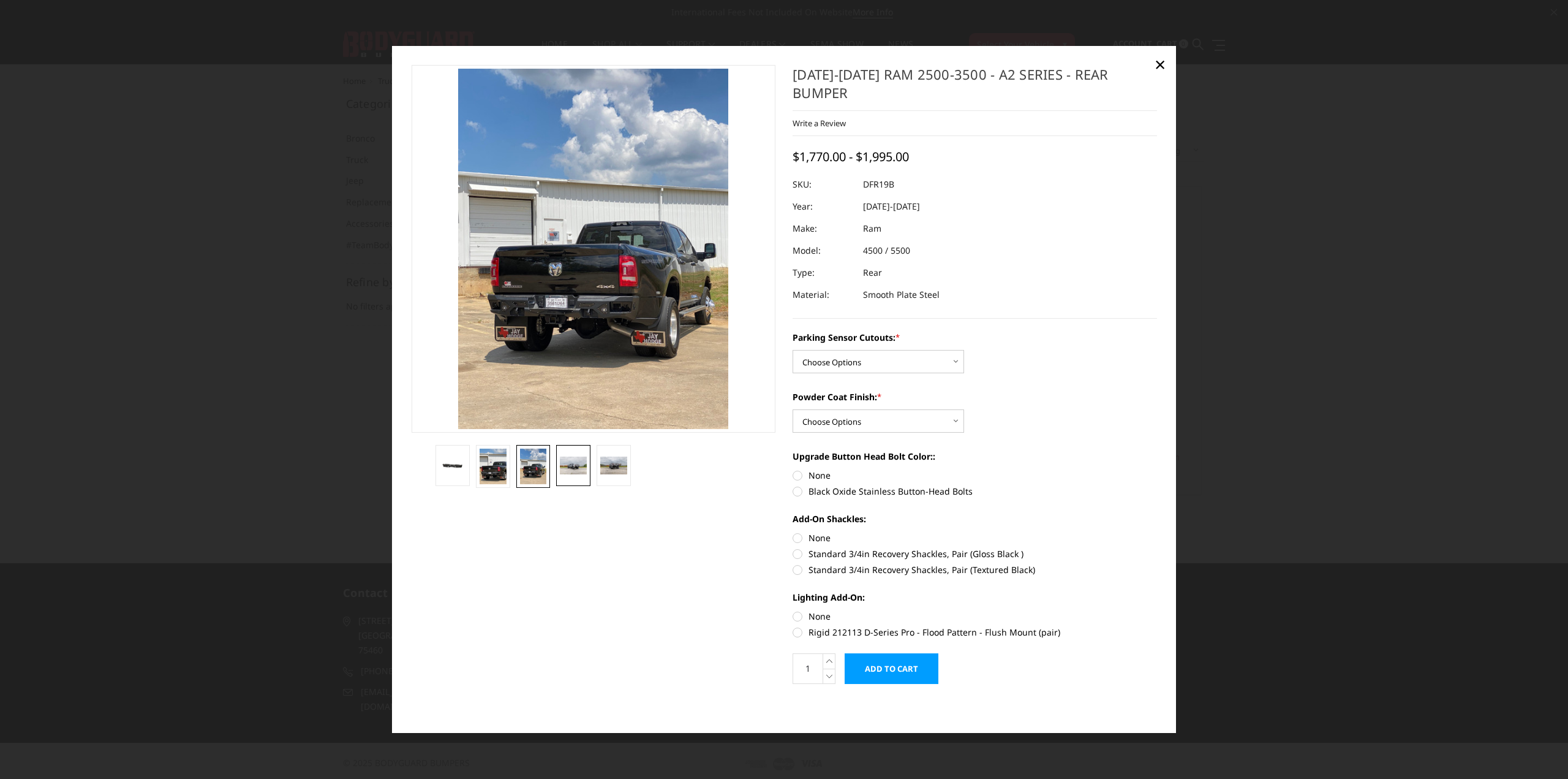
click at [574, 474] on img at bounding box center [573, 465] width 27 height 18
